Goal: Complete application form

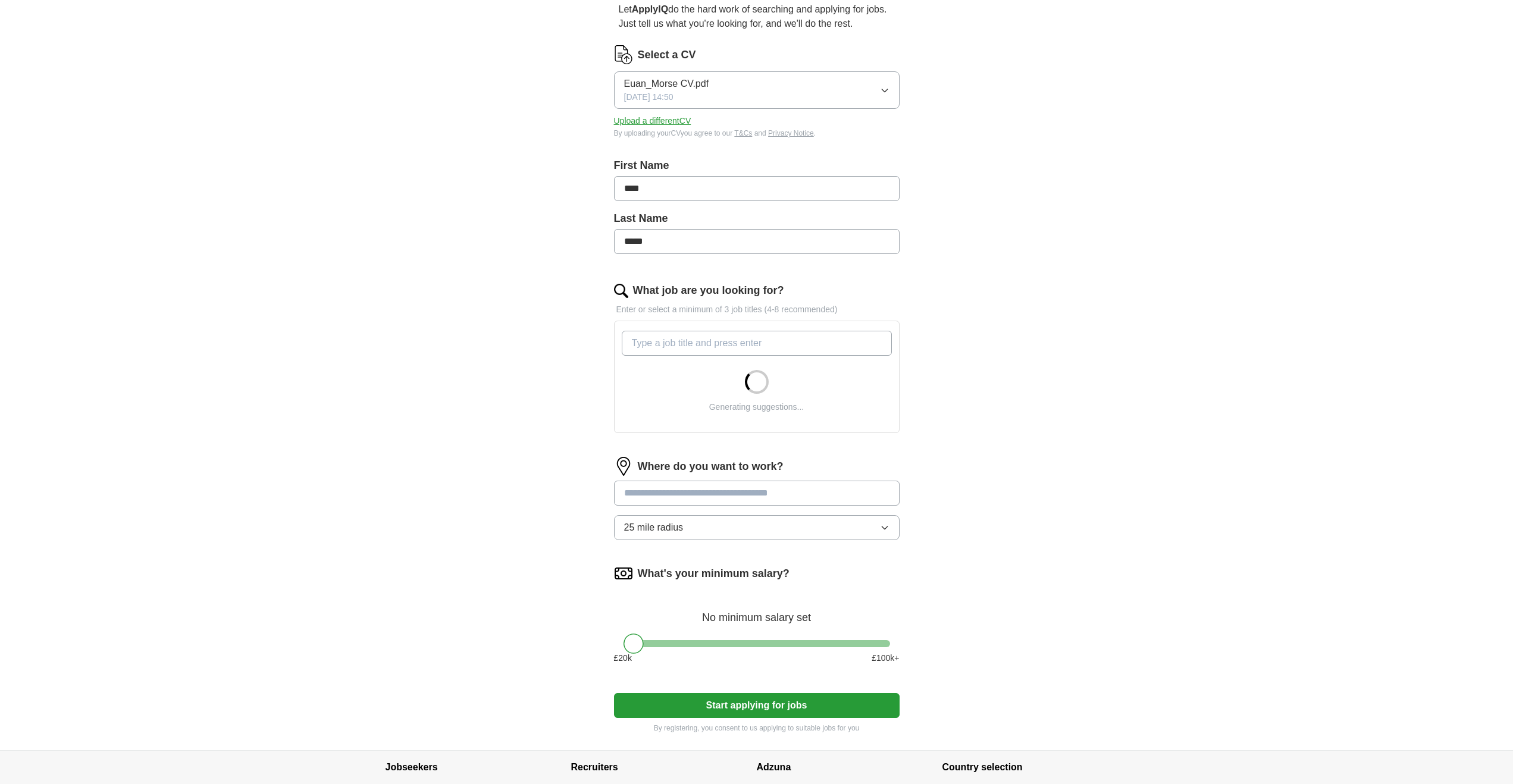
scroll to position [178, 0]
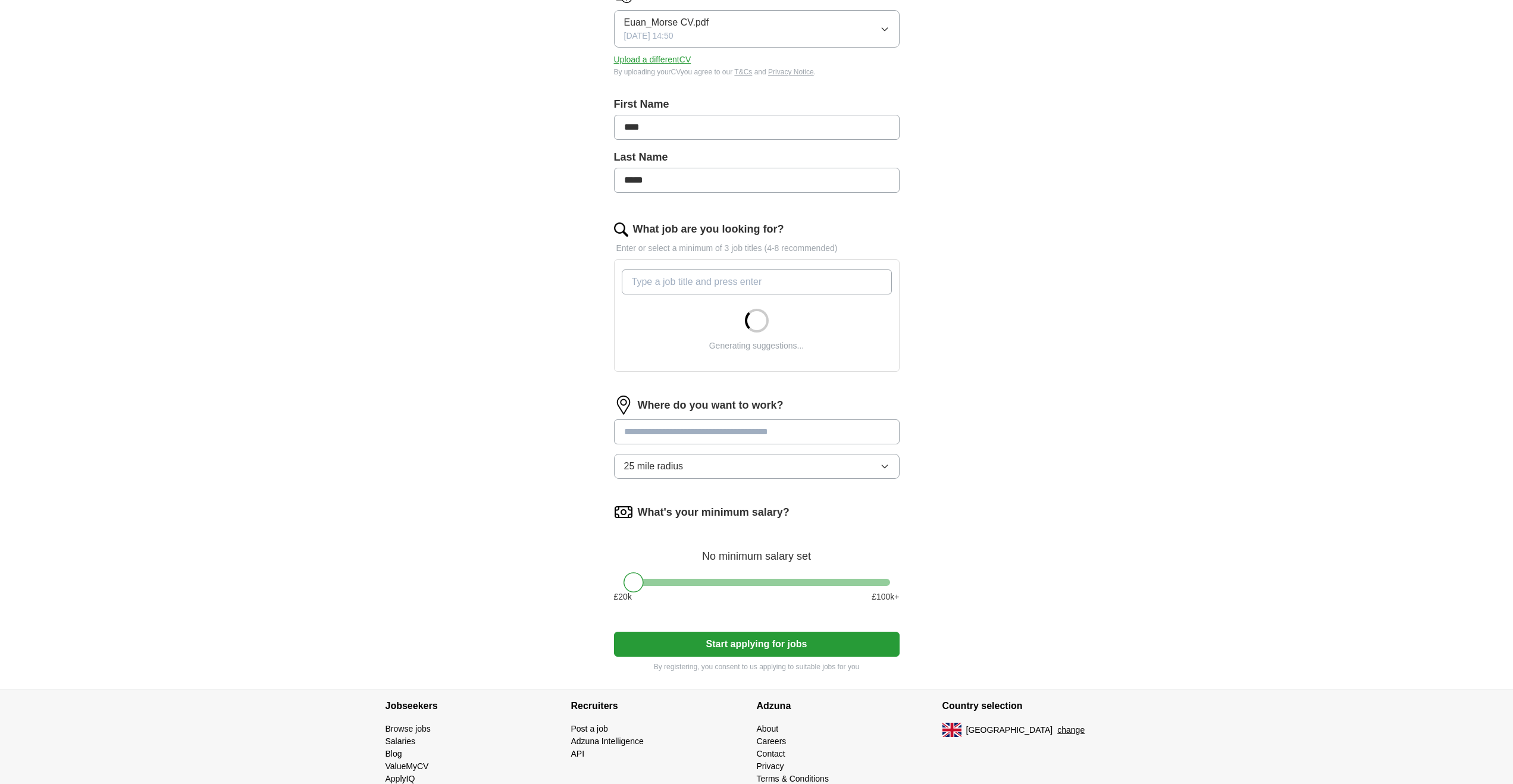
click at [732, 276] on input "What job are you looking for?" at bounding box center [756, 281] width 270 height 25
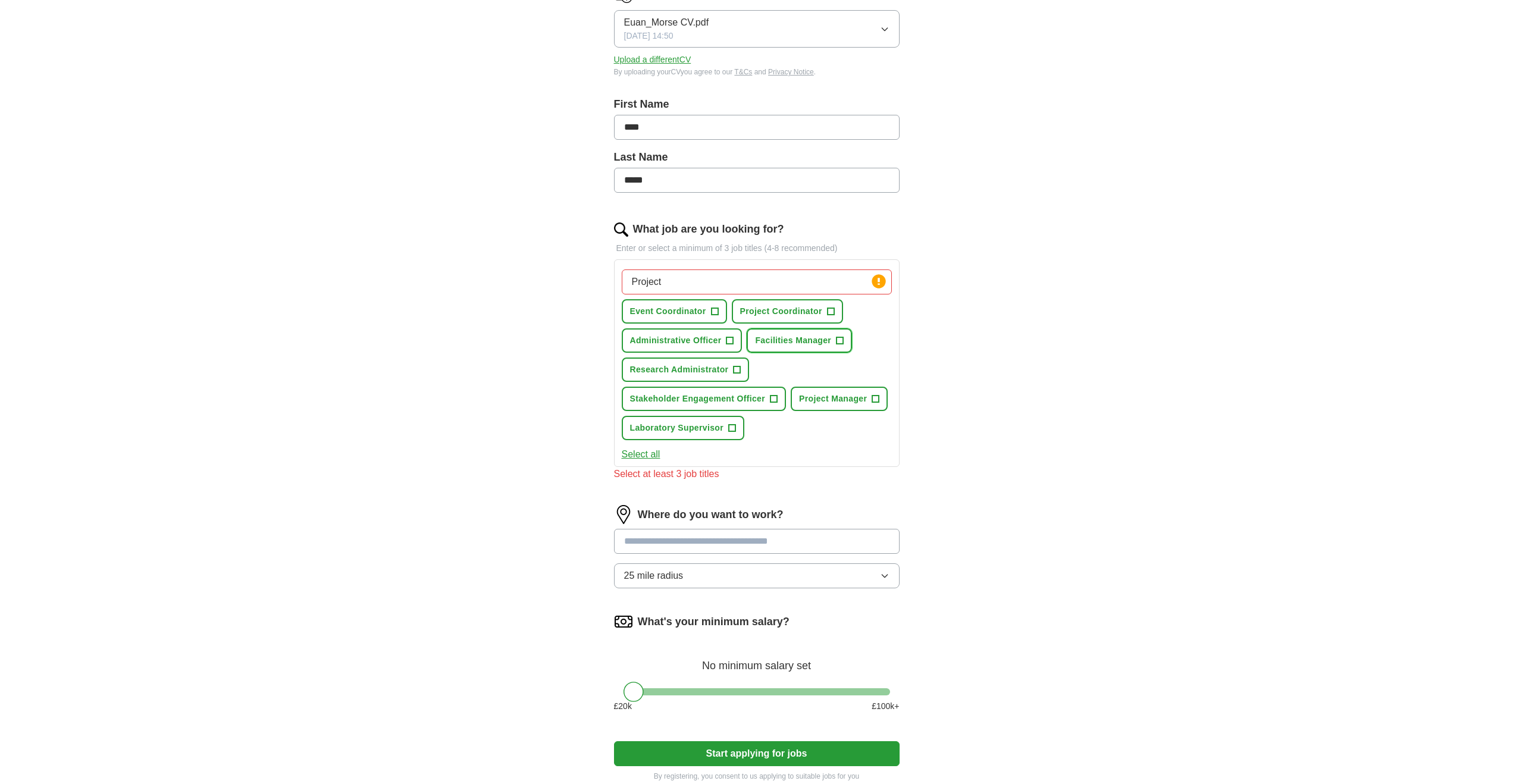
click at [845, 339] on button "Facilities Manager +" at bounding box center [798, 340] width 105 height 24
click at [0, 0] on span "×" at bounding box center [0, 0] width 0 height 0
click at [874, 400] on span "+" at bounding box center [875, 399] width 7 height 9
drag, startPoint x: 678, startPoint y: 281, endPoint x: 597, endPoint y: 282, distance: 81.0
click at [598, 282] on div "Let ApplyIQ do the hard work of searching and applying for jobs. Just tell us w…" at bounding box center [756, 361] width 381 height 873
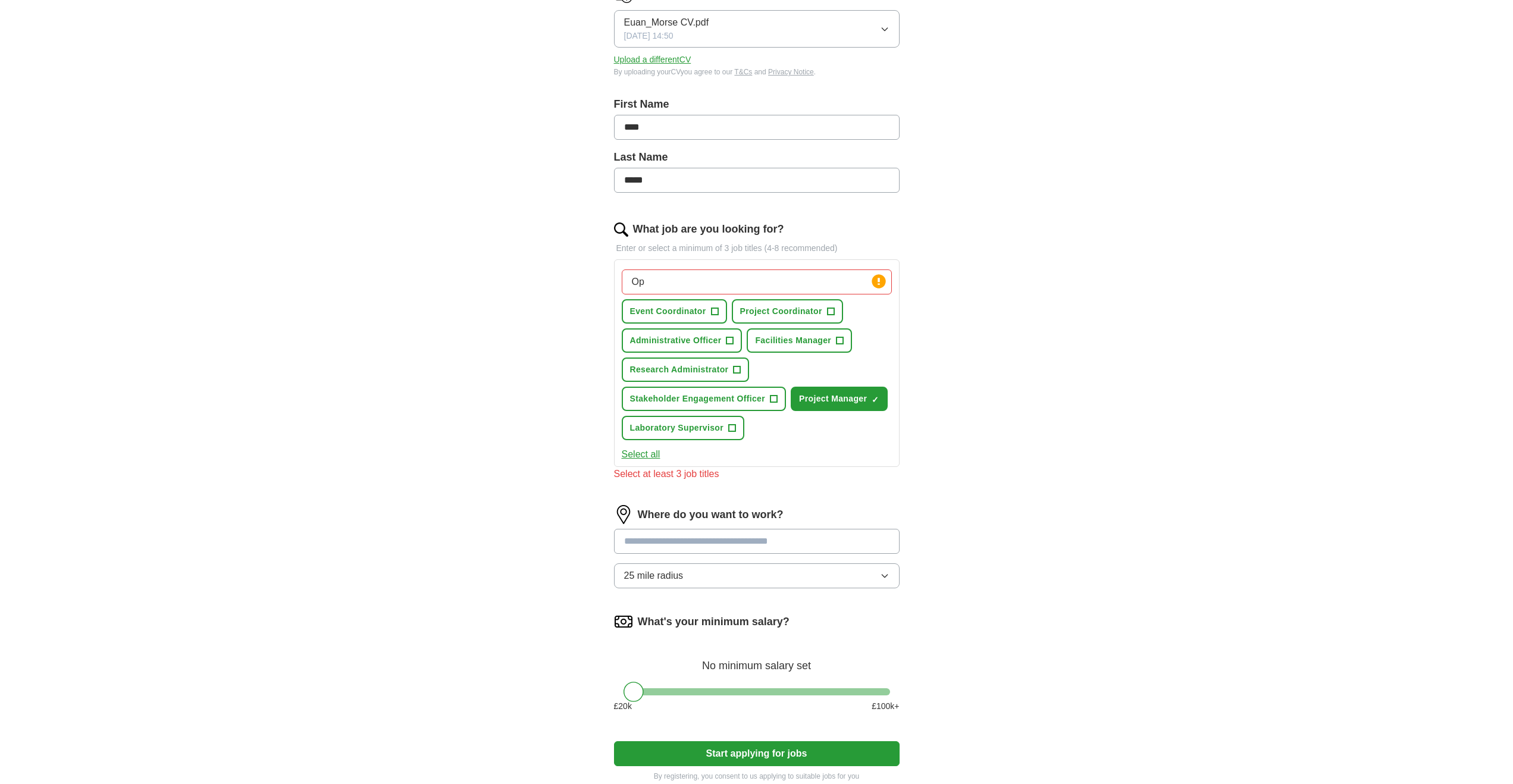
type input "O"
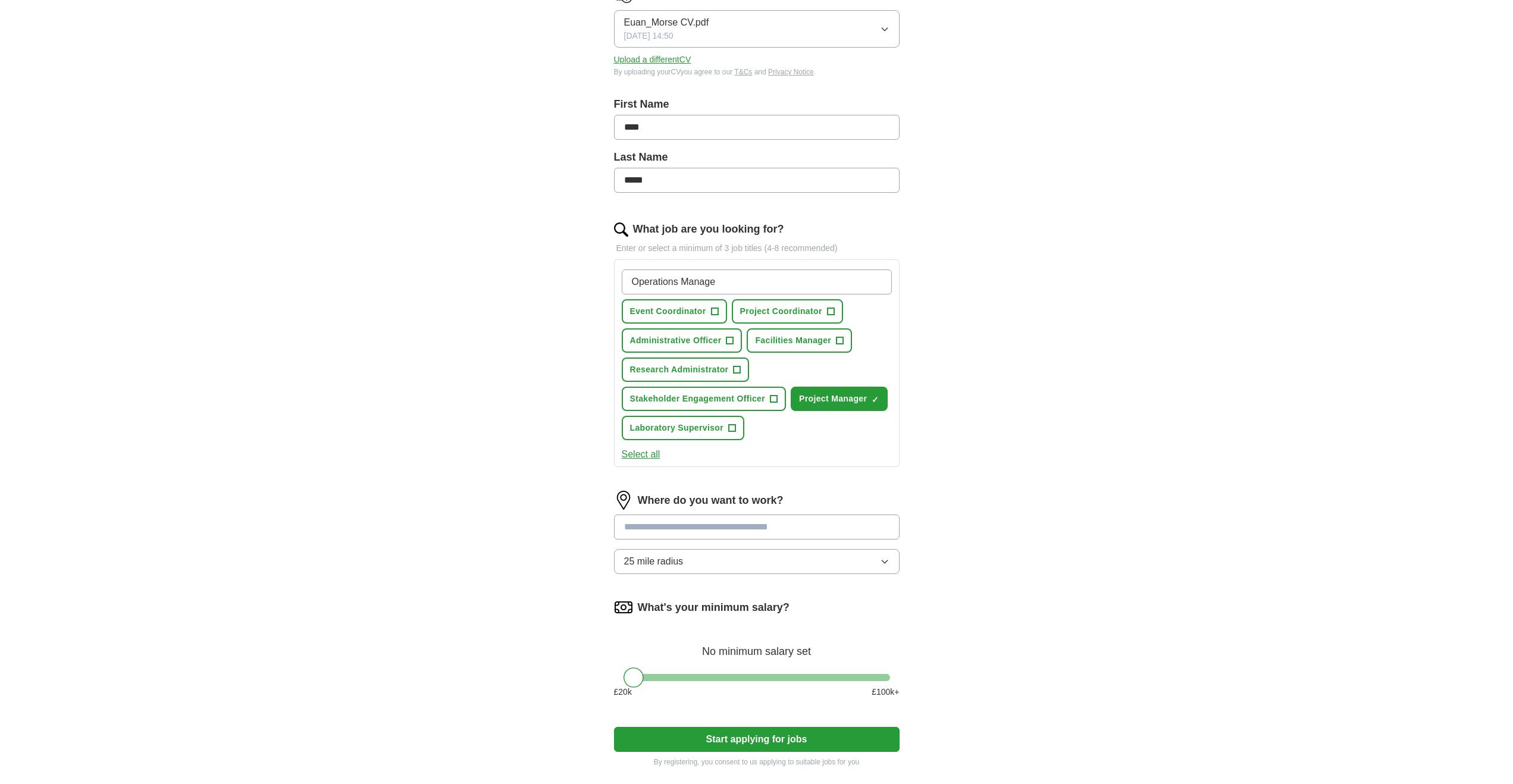
type input "Operations Manager"
click at [707, 525] on div "Where do you want to work? 25 mile radius" at bounding box center [756, 537] width 285 height 93
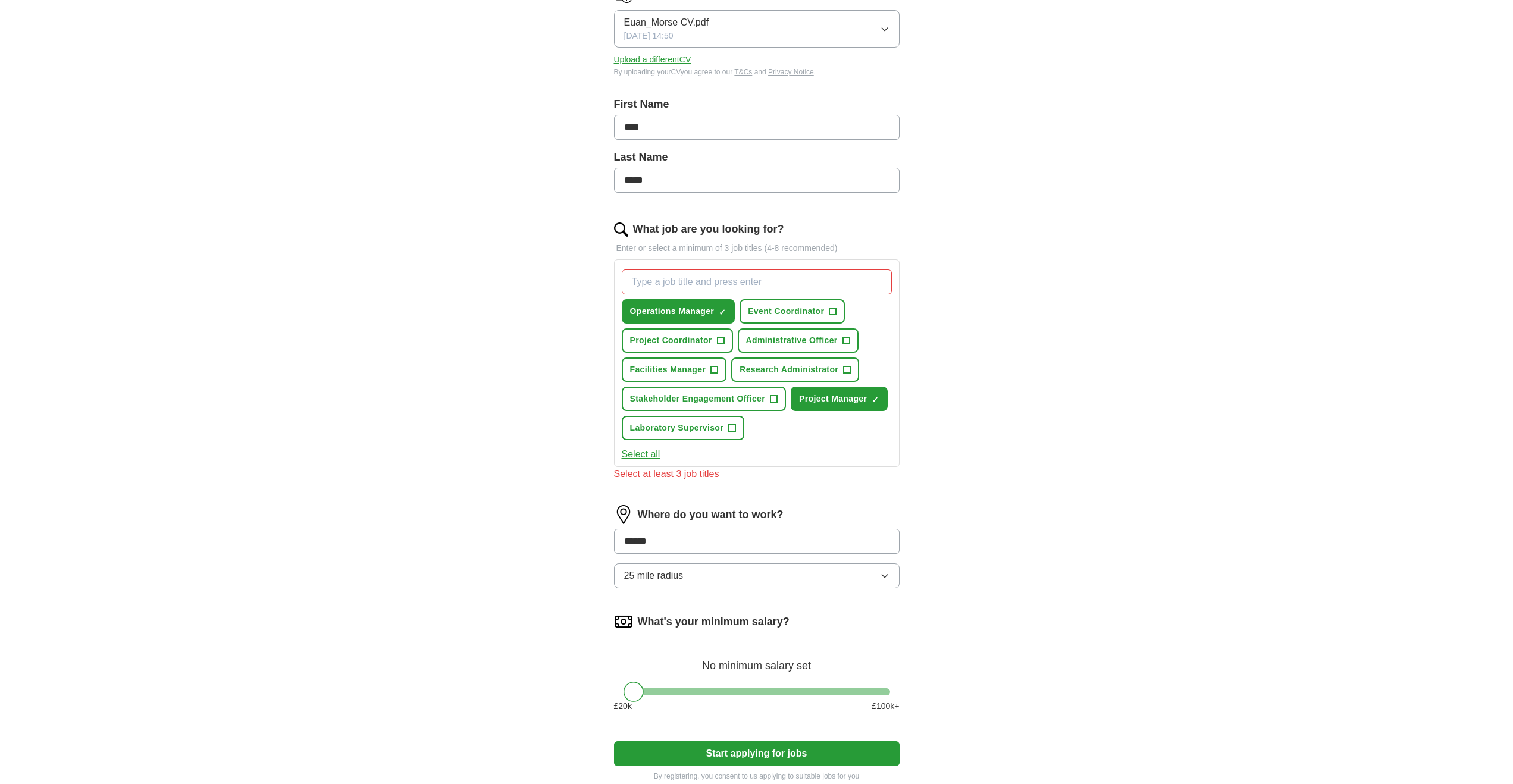
type input "*****"
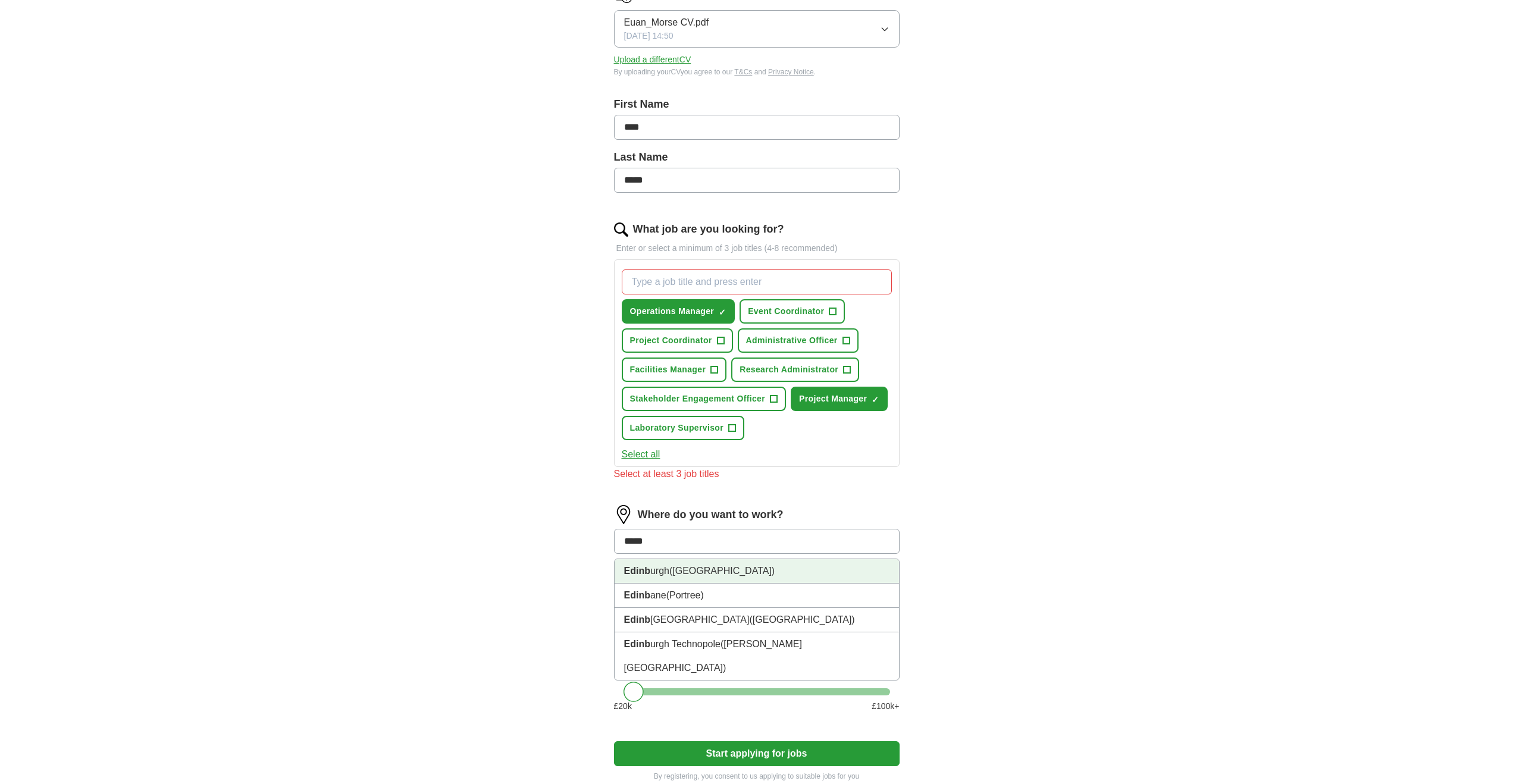
click at [708, 573] on span "([GEOGRAPHIC_DATA])" at bounding box center [721, 570] width 105 height 10
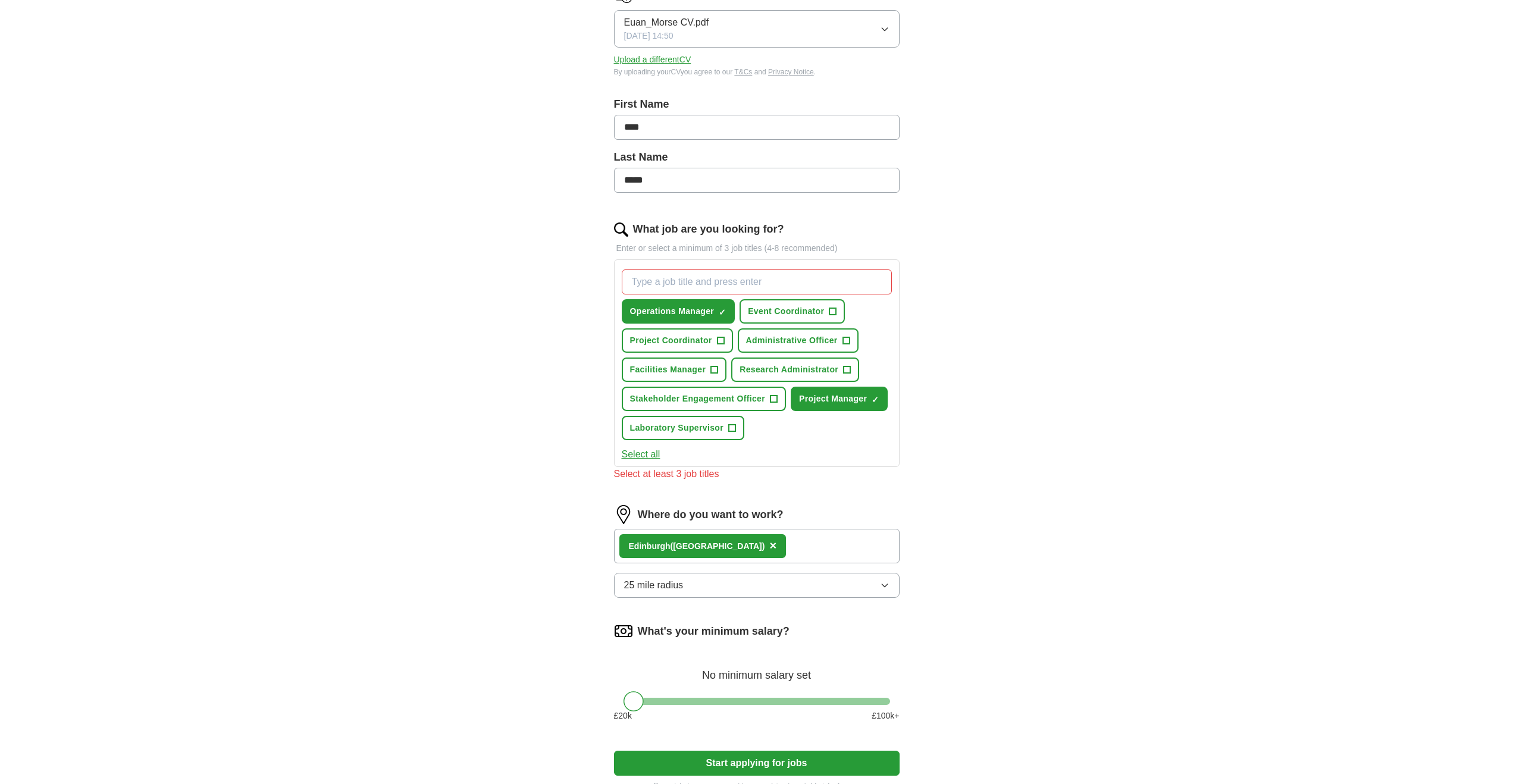
click at [705, 579] on button "25 mile radius" at bounding box center [756, 584] width 285 height 25
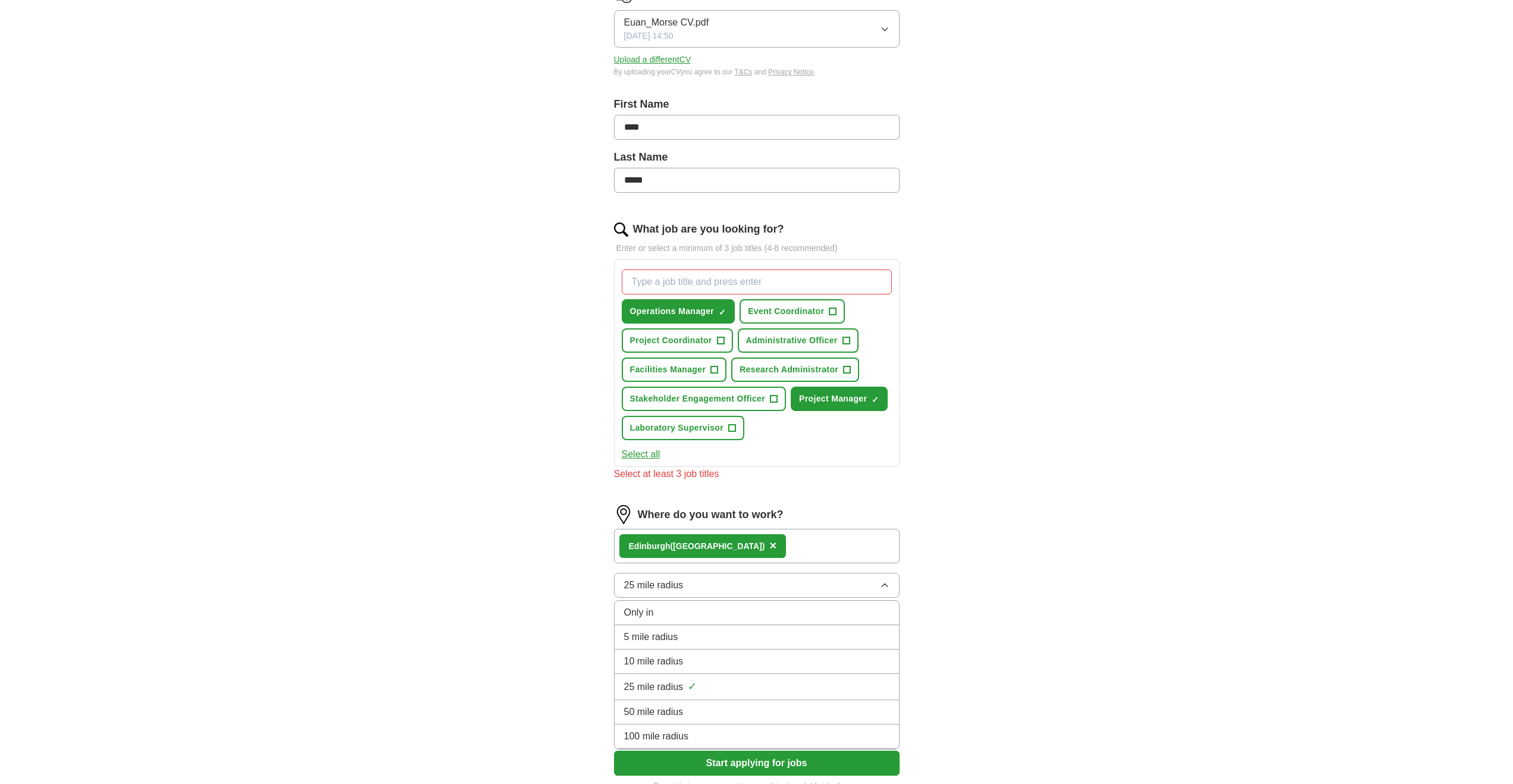
click at [704, 653] on li "10 mile radius" at bounding box center [756, 661] width 284 height 24
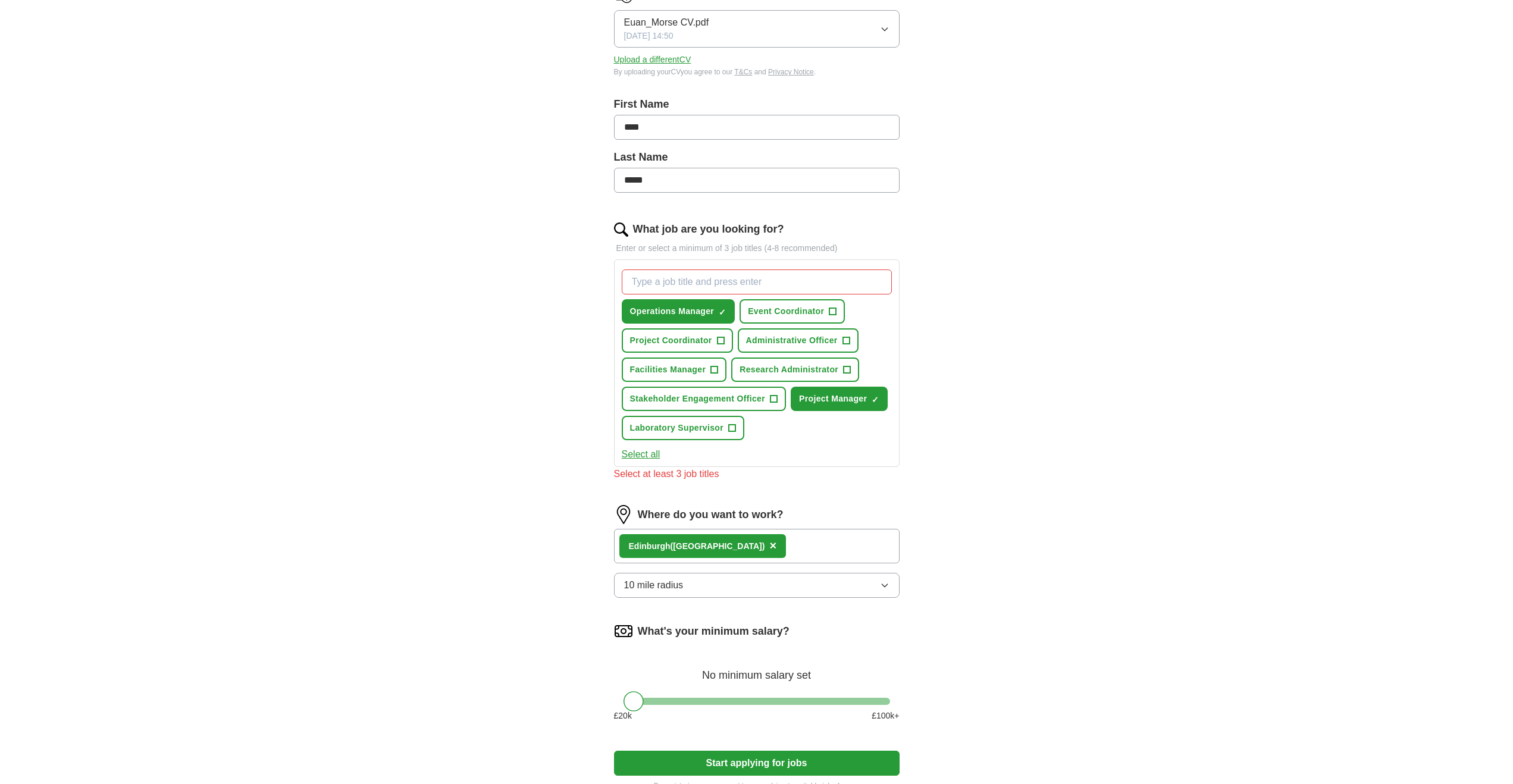
click at [726, 284] on input "What job are you looking for?" at bounding box center [756, 281] width 270 height 25
drag, startPoint x: 642, startPoint y: 690, endPoint x: 815, endPoint y: 657, distance: 176.1
click at [715, 701] on div at bounding box center [710, 701] width 20 height 20
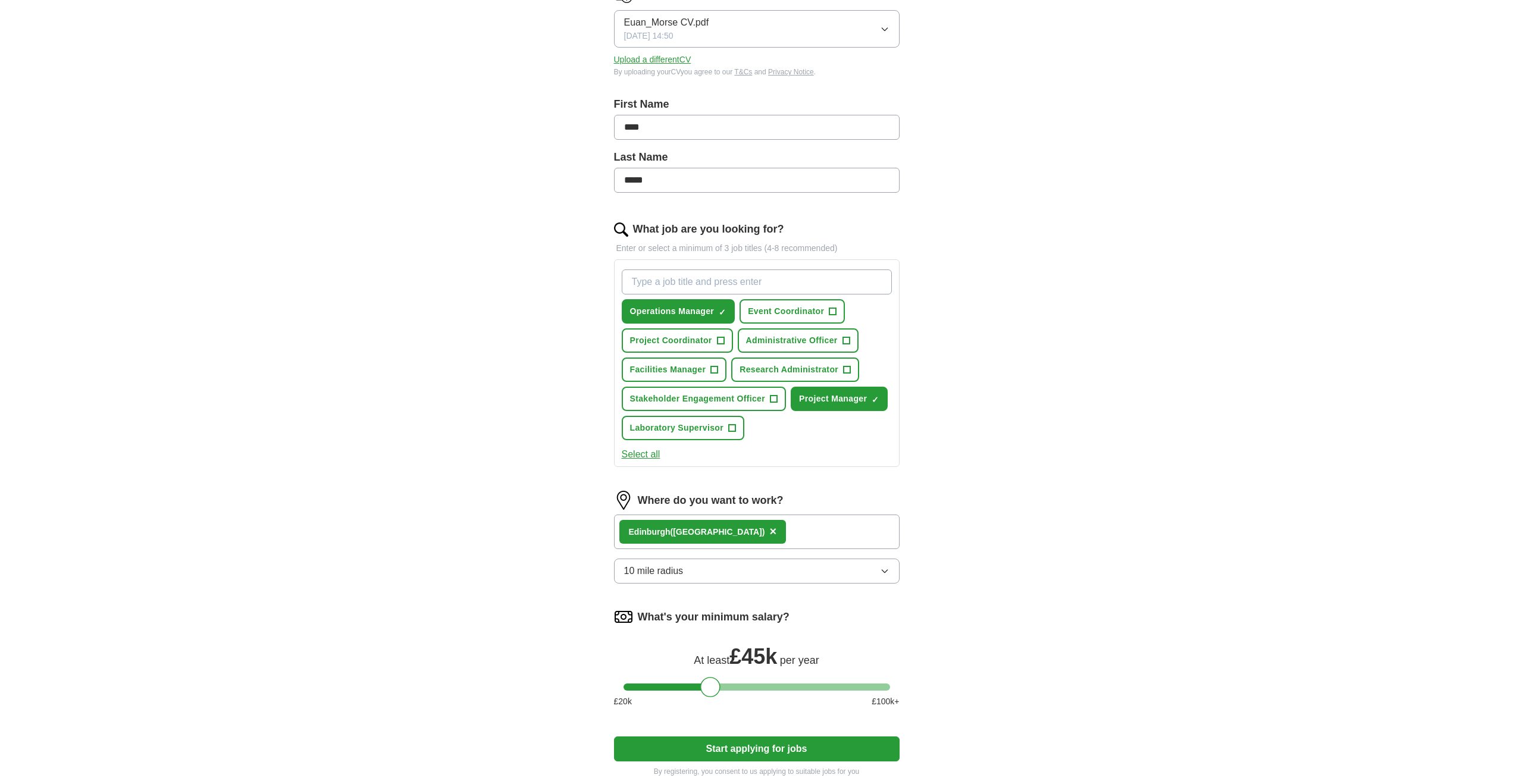
click at [756, 280] on input "What job are you looking for?" at bounding box center [756, 281] width 270 height 25
click at [830, 309] on span "+" at bounding box center [833, 311] width 7 height 9
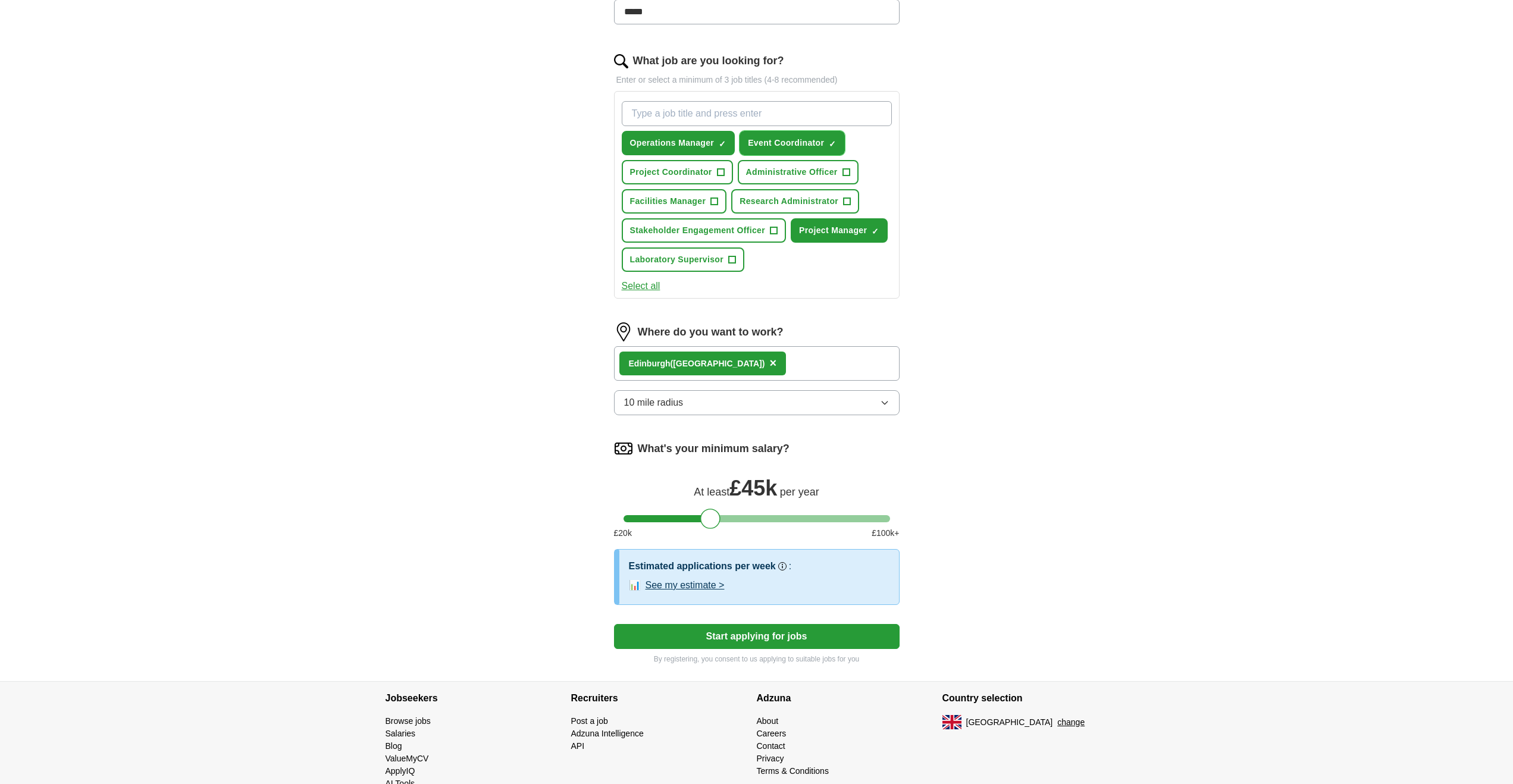
scroll to position [357, 0]
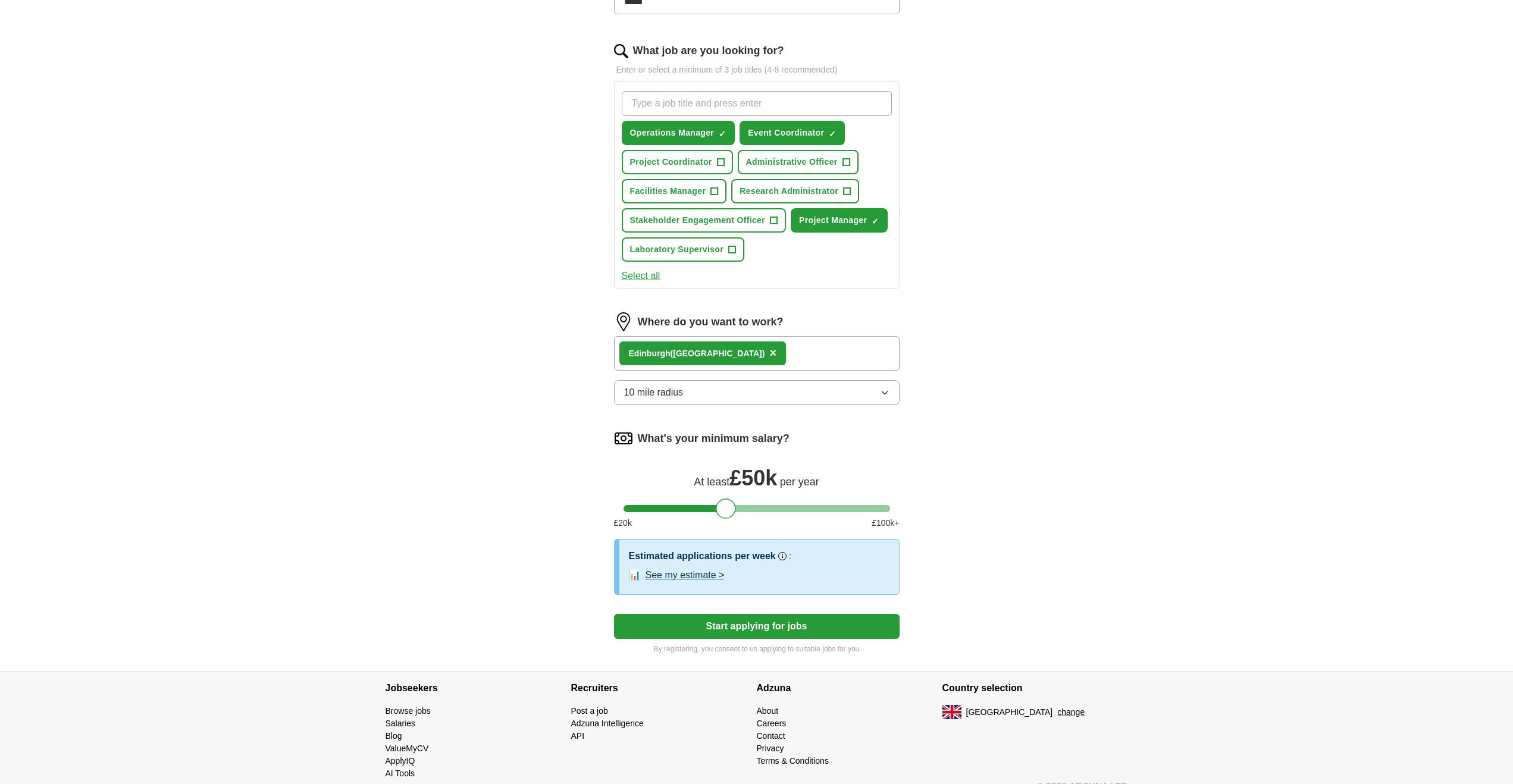
drag, startPoint x: 716, startPoint y: 509, endPoint x: 730, endPoint y: 509, distance: 14.0
click at [730, 509] on div at bounding box center [726, 508] width 20 height 20
click at [816, 617] on button "Start applying for jobs" at bounding box center [756, 626] width 285 height 25
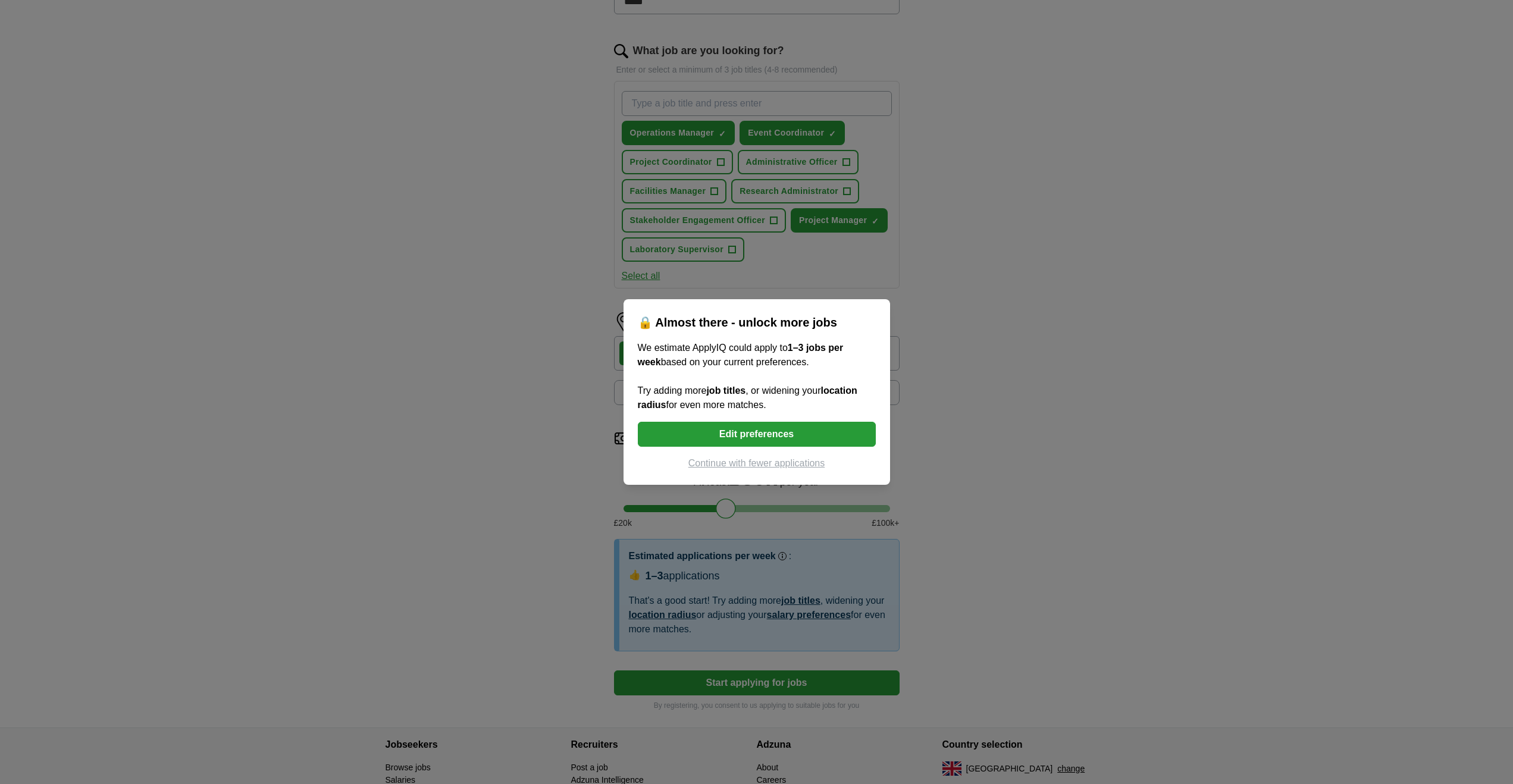
click at [808, 464] on button "Continue with fewer applications" at bounding box center [756, 463] width 238 height 14
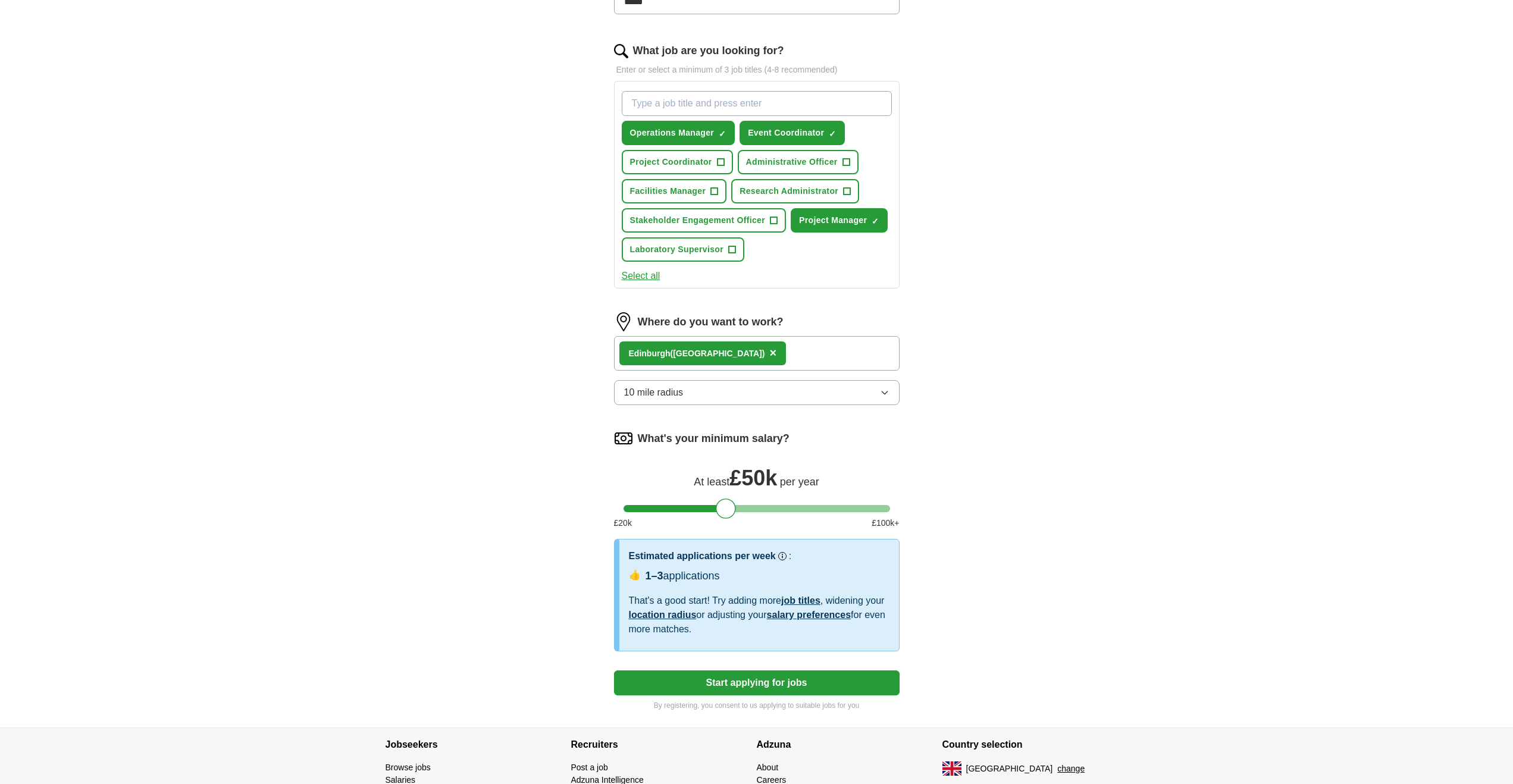
select select "**"
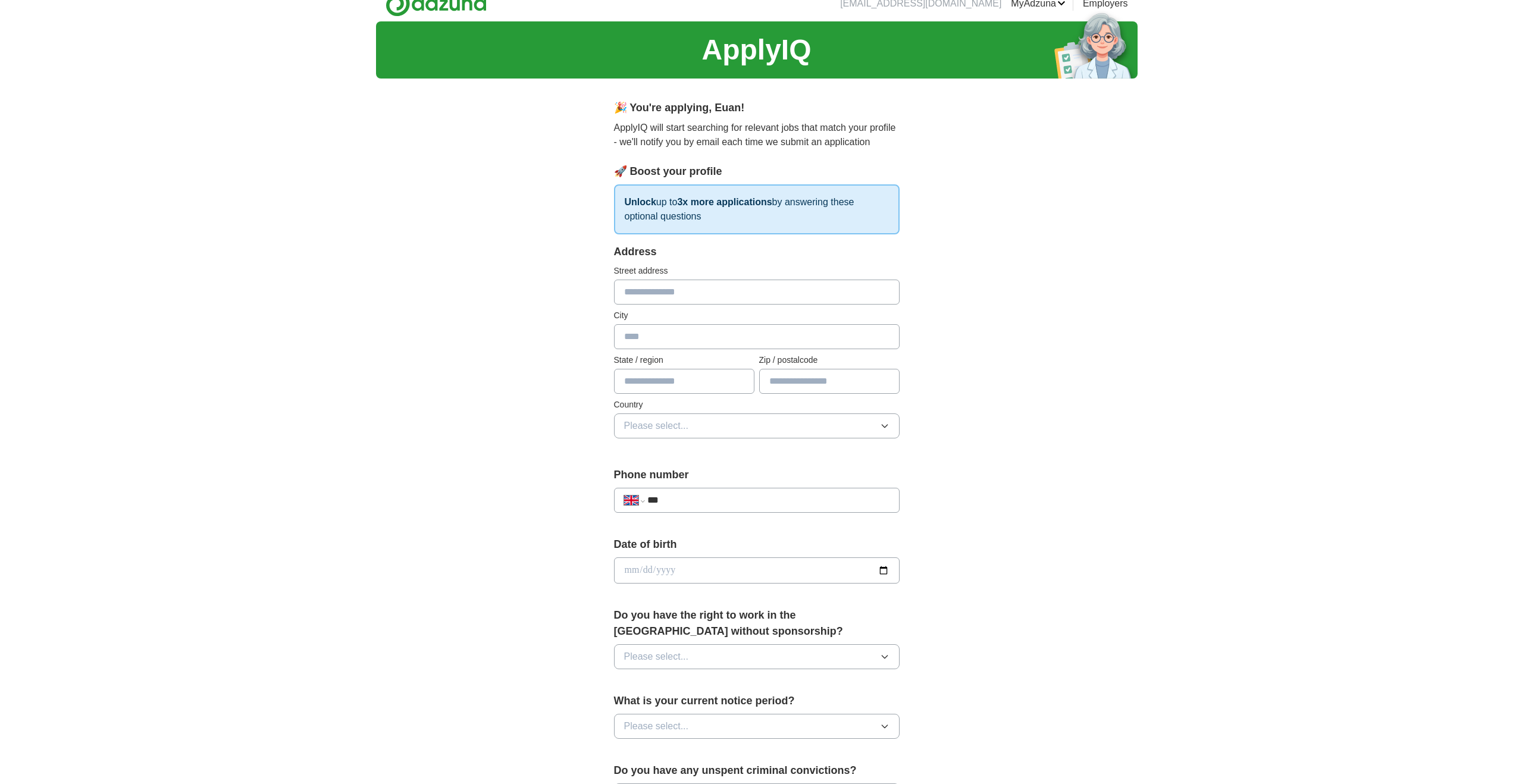
scroll to position [0, 0]
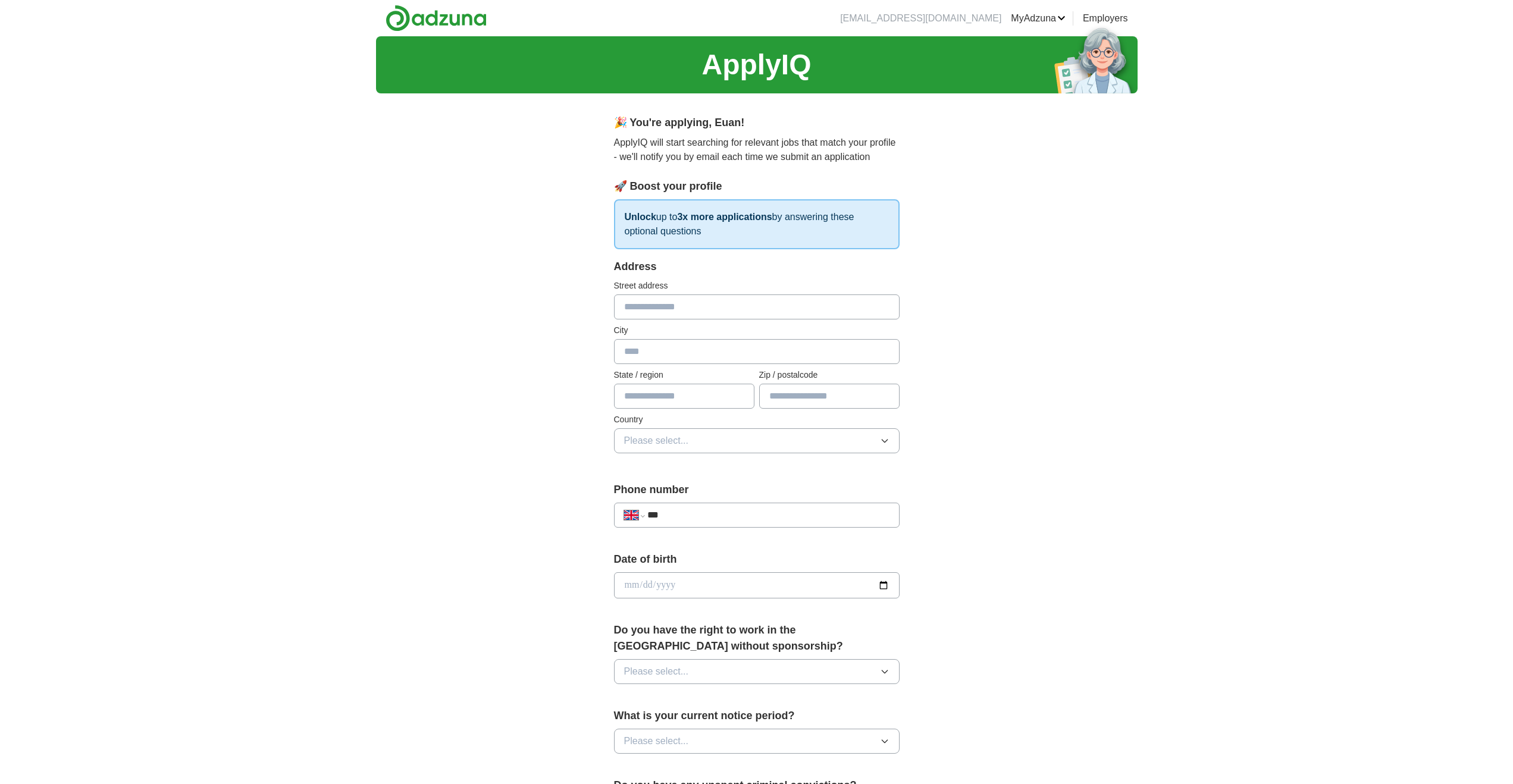
click at [678, 308] on input "text" at bounding box center [756, 307] width 285 height 25
type input "**********"
type input "*********"
type input "********"
click at [747, 438] on button "Please select..." at bounding box center [756, 440] width 285 height 25
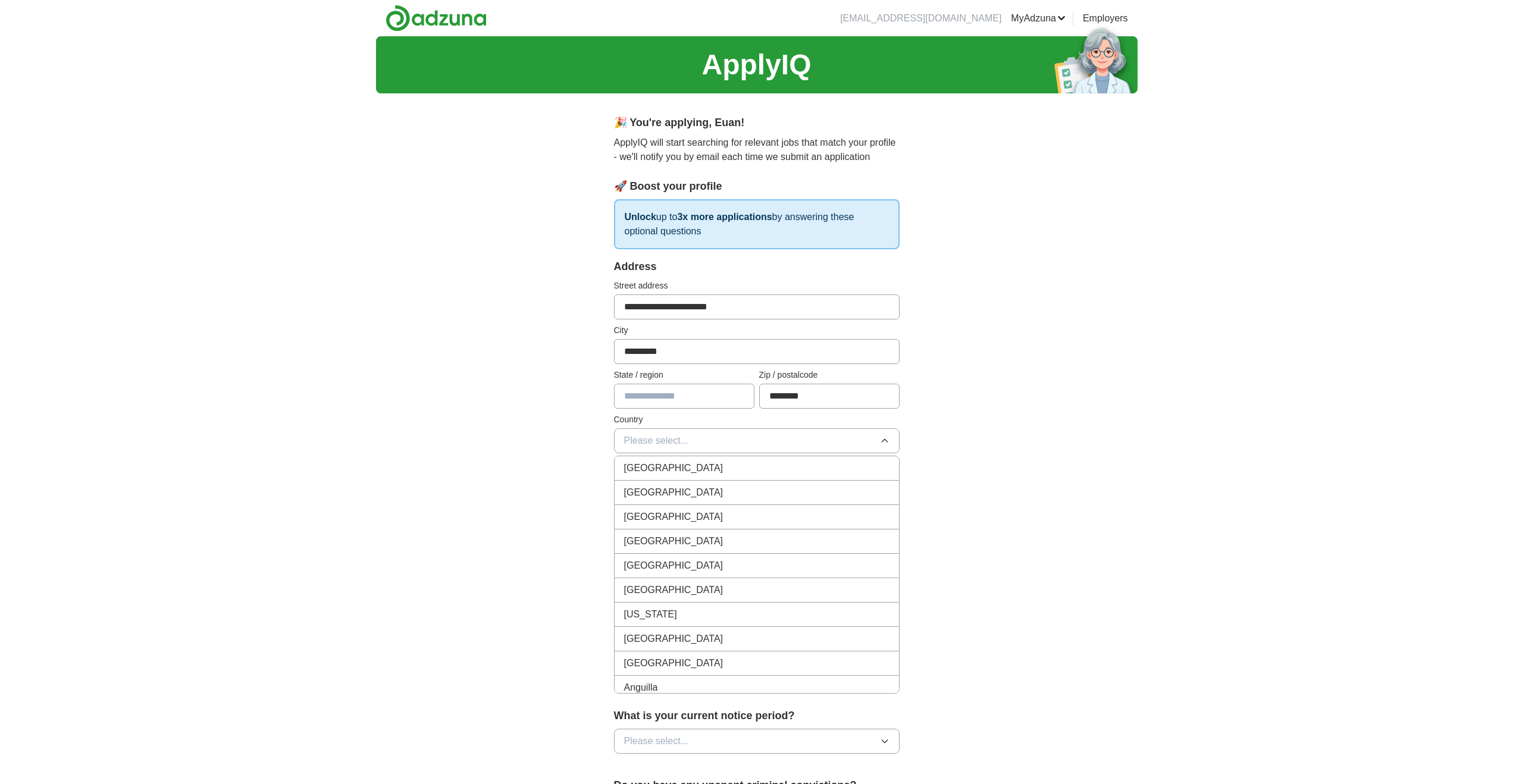
click at [734, 470] on div "[GEOGRAPHIC_DATA]" at bounding box center [756, 467] width 265 height 14
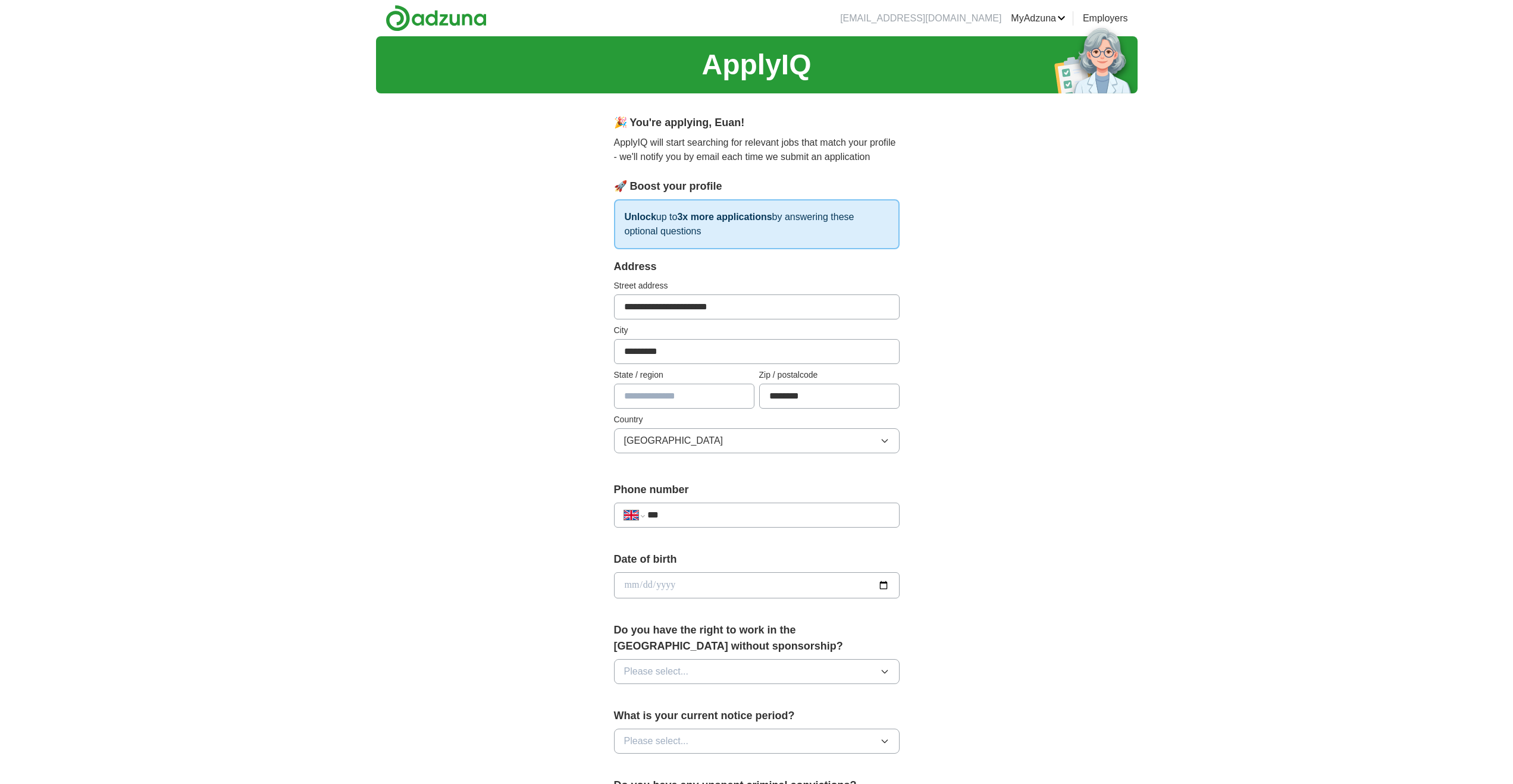
click at [757, 519] on input "***" at bounding box center [768, 515] width 242 height 14
type input "**********"
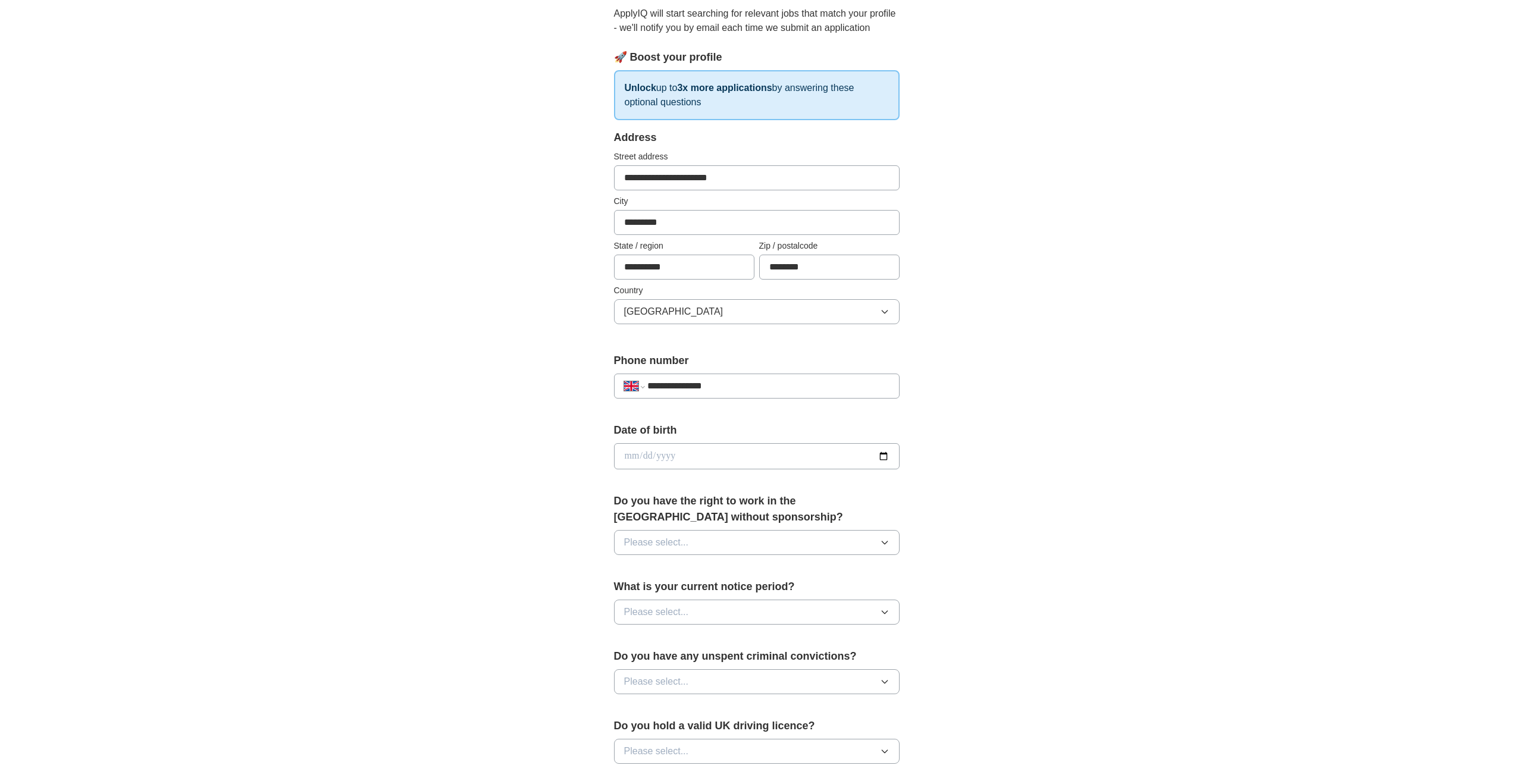
scroll to position [178, 0]
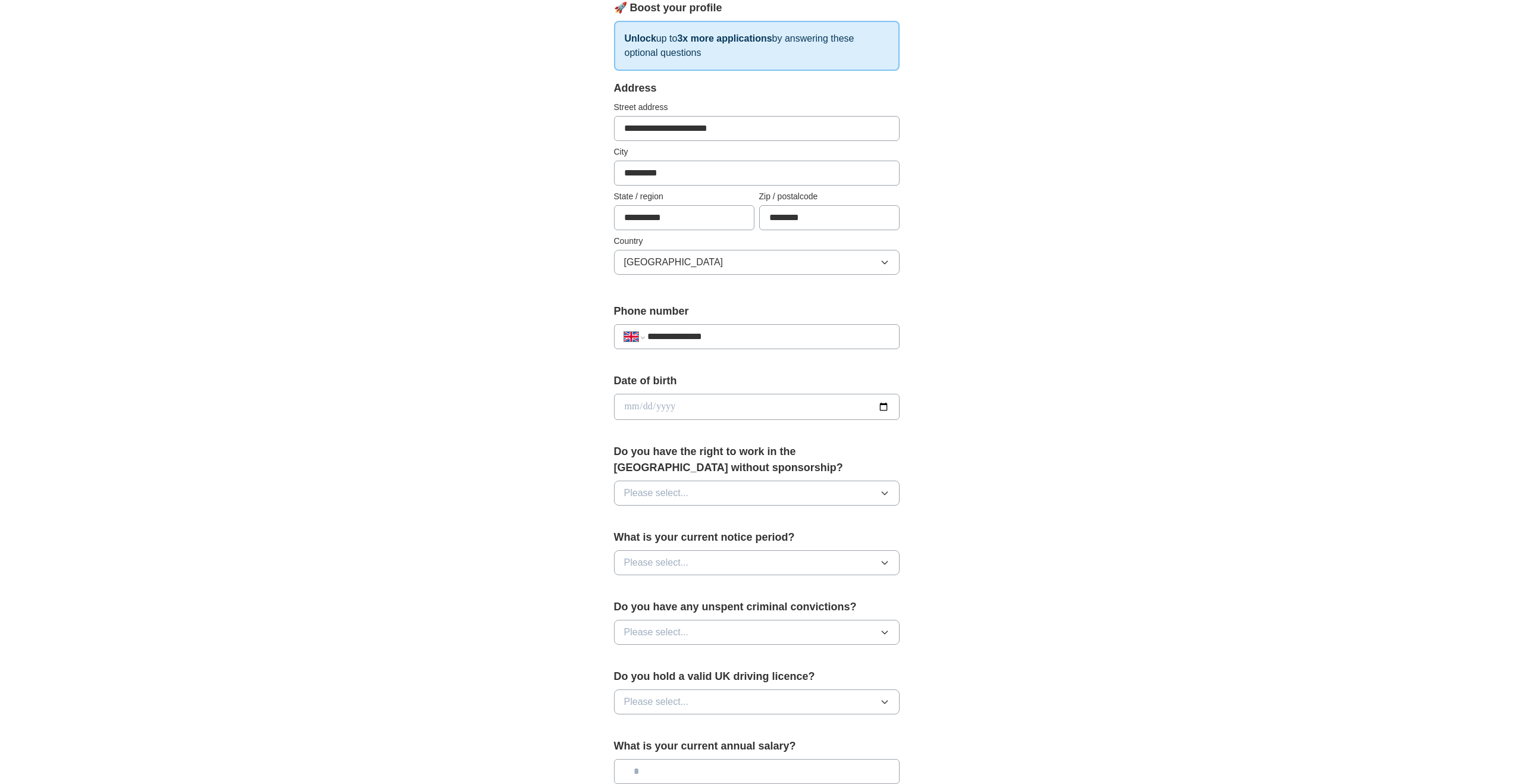
click at [698, 412] on input "date" at bounding box center [756, 407] width 285 height 26
type input "**********"
click at [848, 490] on button "Please select..." at bounding box center [756, 492] width 285 height 25
drag, startPoint x: 786, startPoint y: 525, endPoint x: 816, endPoint y: 515, distance: 31.6
click at [786, 525] on div "Yes" at bounding box center [756, 519] width 265 height 14
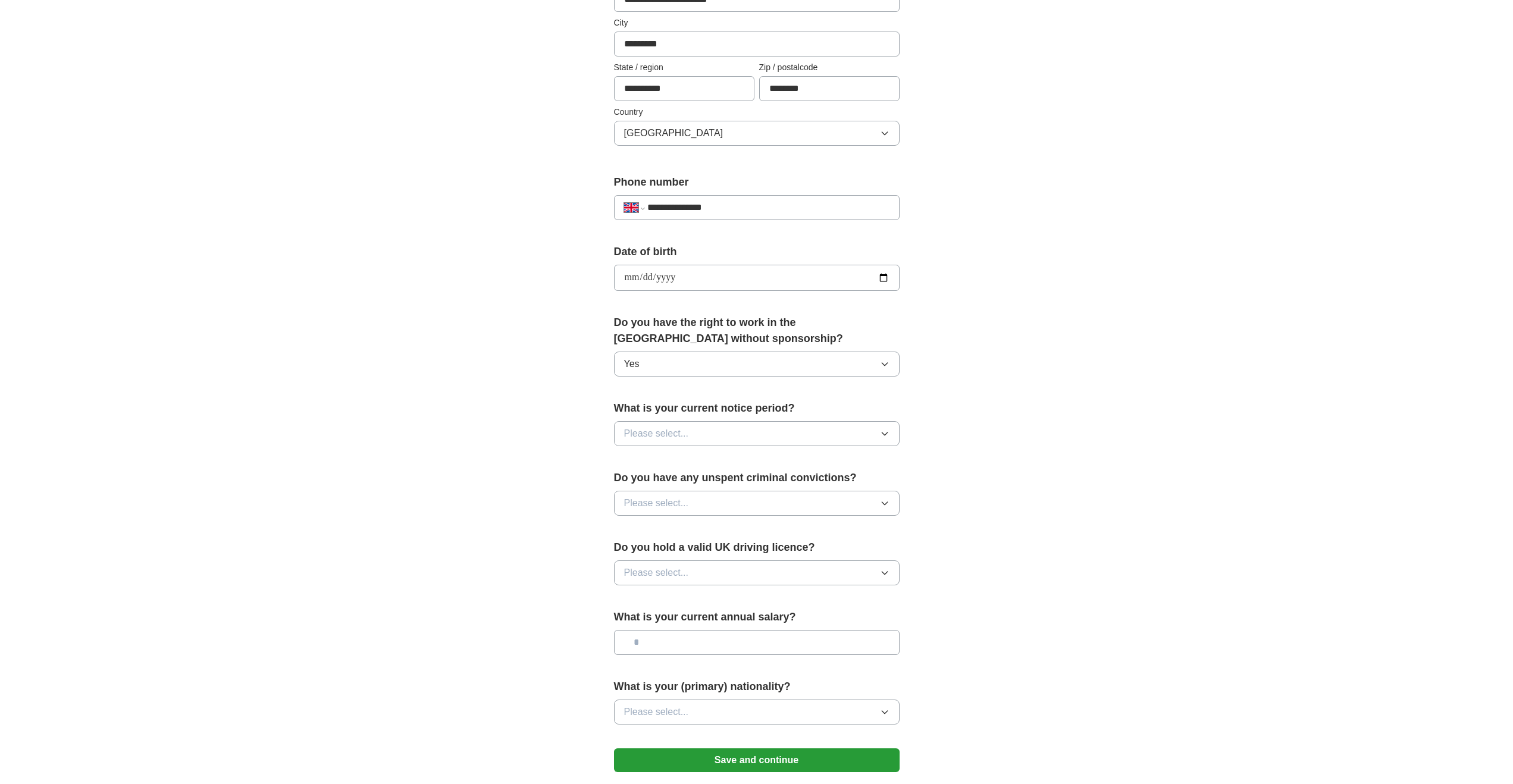
scroll to position [357, 0]
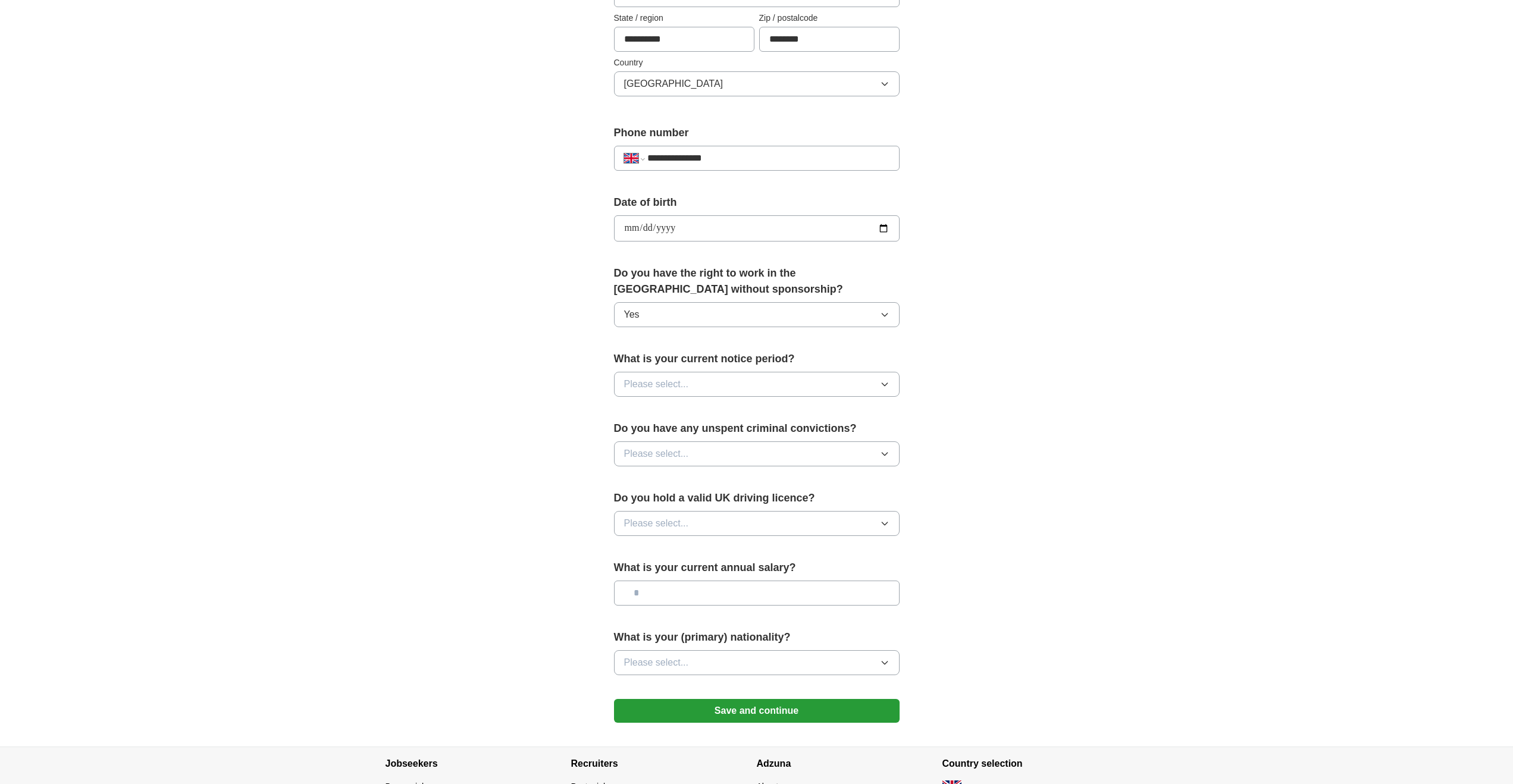
click at [832, 374] on button "Please select..." at bounding box center [756, 384] width 285 height 25
click at [710, 503] on div "3 months" at bounding box center [756, 508] width 265 height 14
click at [770, 455] on button "Please select..." at bounding box center [756, 453] width 285 height 25
click at [738, 503] on div "No" at bounding box center [756, 504] width 265 height 14
click at [744, 528] on button "Please select..." at bounding box center [756, 523] width 285 height 25
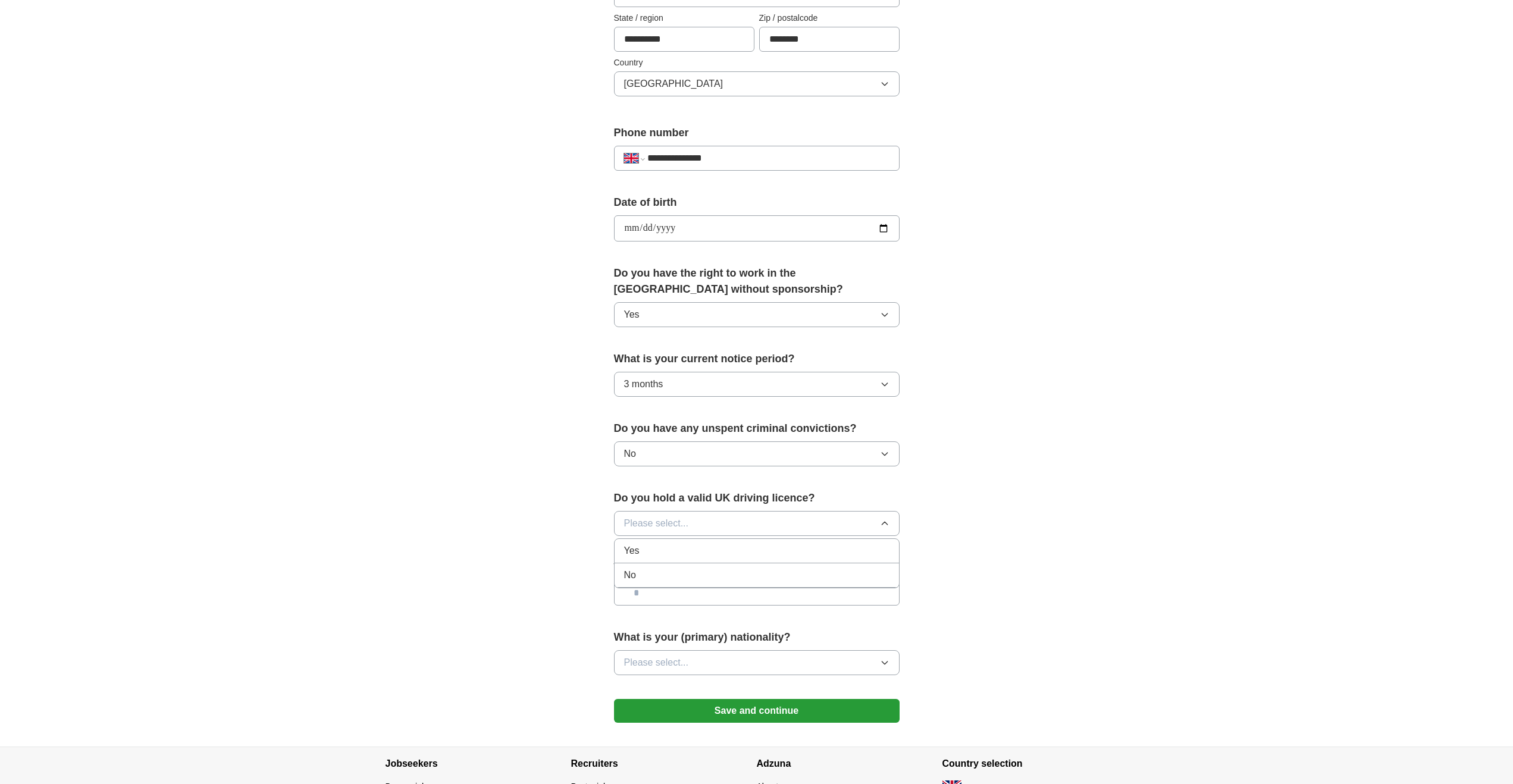
click at [717, 547] on div "Yes" at bounding box center [756, 550] width 265 height 14
click at [789, 597] on input "text" at bounding box center [756, 593] width 285 height 25
type input "*******"
click at [708, 661] on button "Please select..." at bounding box center [756, 662] width 285 height 25
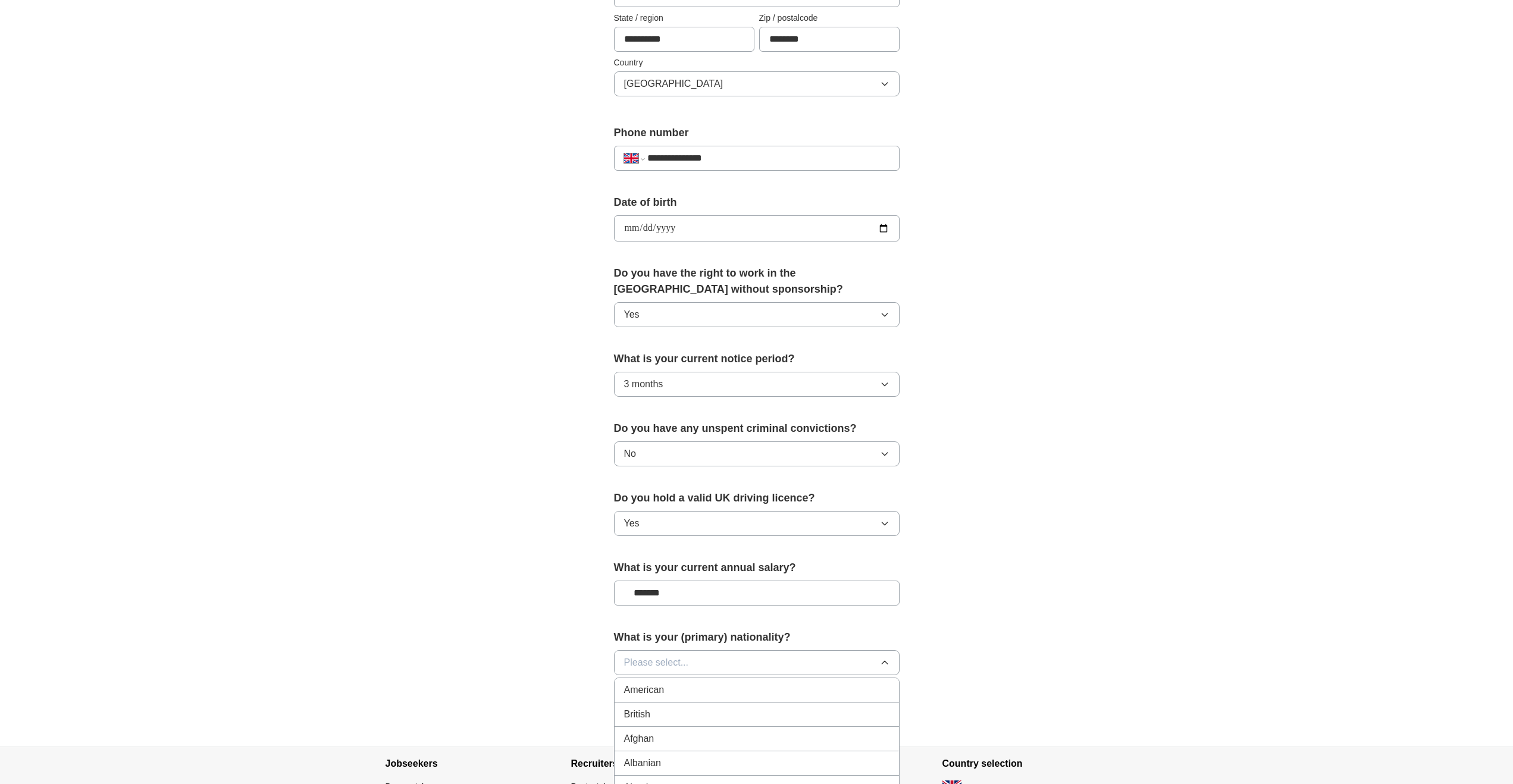
click at [702, 707] on div "British" at bounding box center [756, 713] width 265 height 14
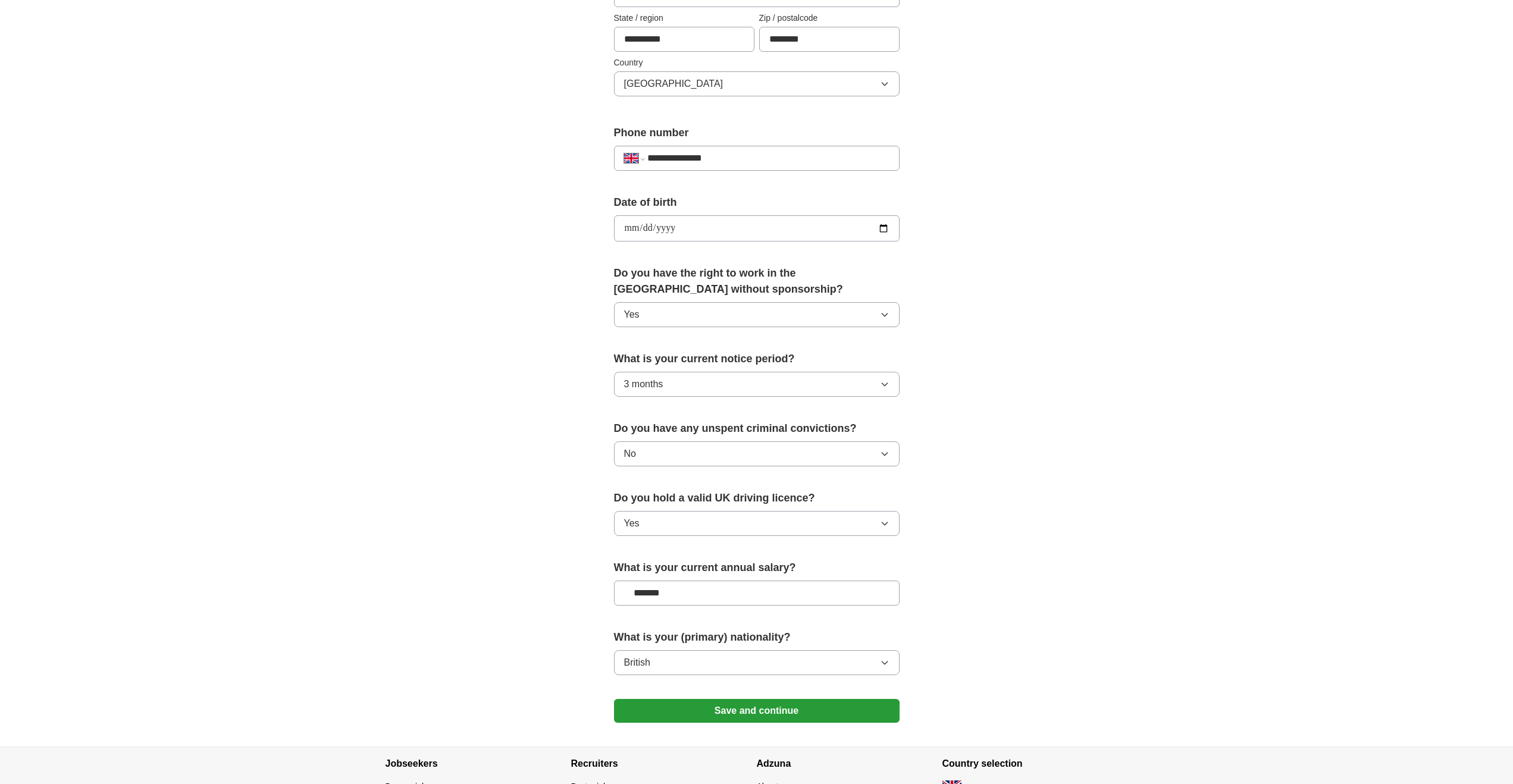
click at [760, 714] on button "Save and continue" at bounding box center [756, 711] width 285 height 24
